Goal: Find contact information: Find contact information

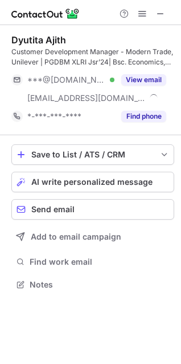
scroll to position [276, 181]
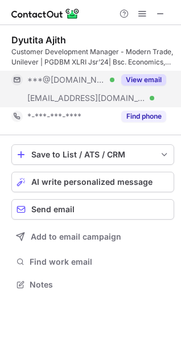
click at [148, 80] on button "View email" at bounding box center [143, 79] width 45 height 11
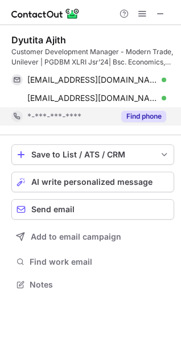
click at [144, 119] on button "Find phone" at bounding box center [143, 116] width 45 height 11
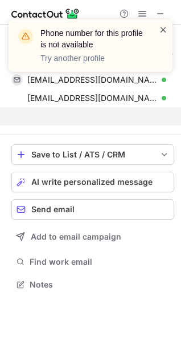
click at [163, 31] on span at bounding box center [163, 29] width 9 height 11
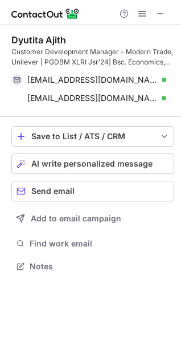
scroll to position [258, 181]
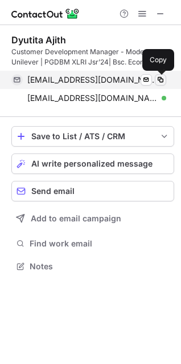
click at [159, 80] on span at bounding box center [160, 79] width 9 height 9
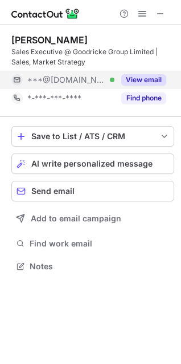
click at [150, 82] on button "View email" at bounding box center [143, 79] width 45 height 11
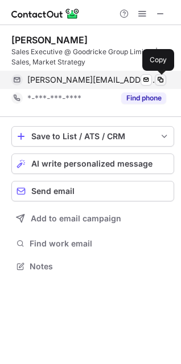
click at [162, 80] on span at bounding box center [160, 79] width 9 height 9
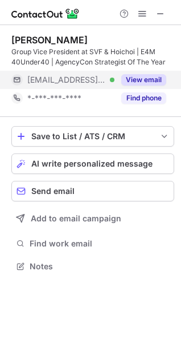
click at [147, 76] on button "View email" at bounding box center [143, 79] width 45 height 11
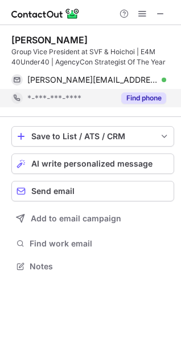
click at [156, 100] on button "Find phone" at bounding box center [143, 97] width 45 height 11
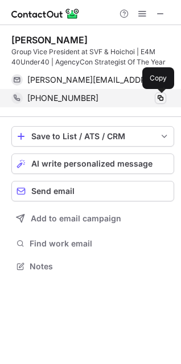
click at [159, 96] on span at bounding box center [160, 98] width 9 height 9
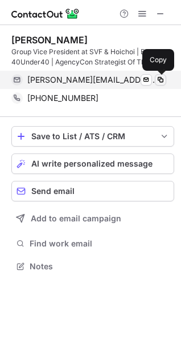
click at [160, 78] on span at bounding box center [160, 79] width 9 height 9
